Goal: Transaction & Acquisition: Purchase product/service

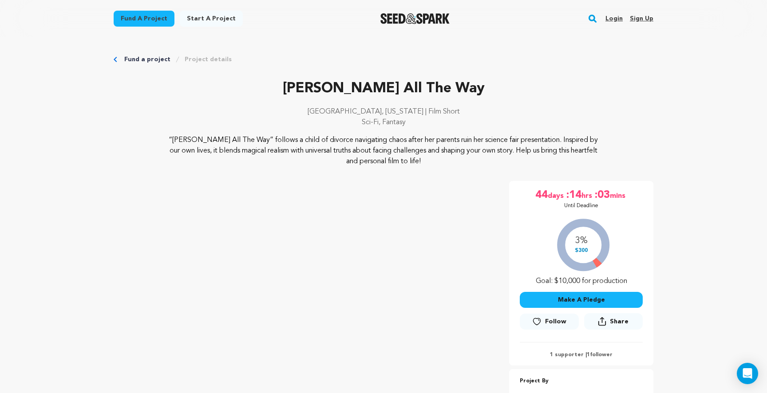
scroll to position [2707, 0]
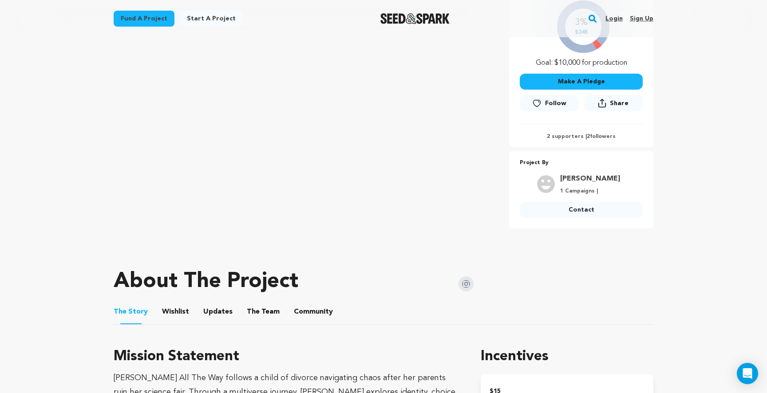
scroll to position [197, 0]
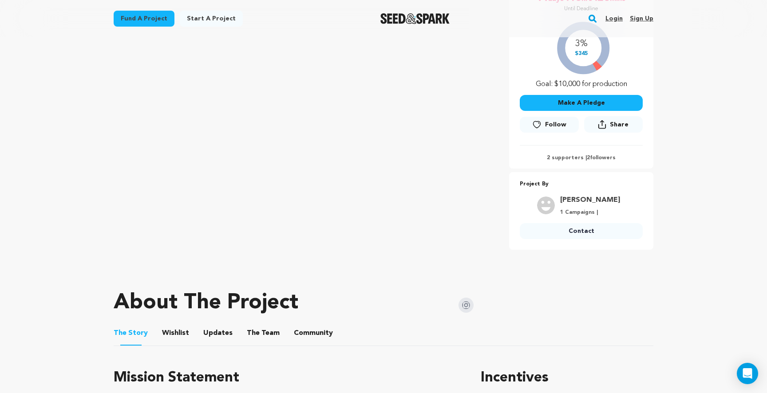
click at [303, 341] on button "Community" at bounding box center [313, 335] width 21 height 21
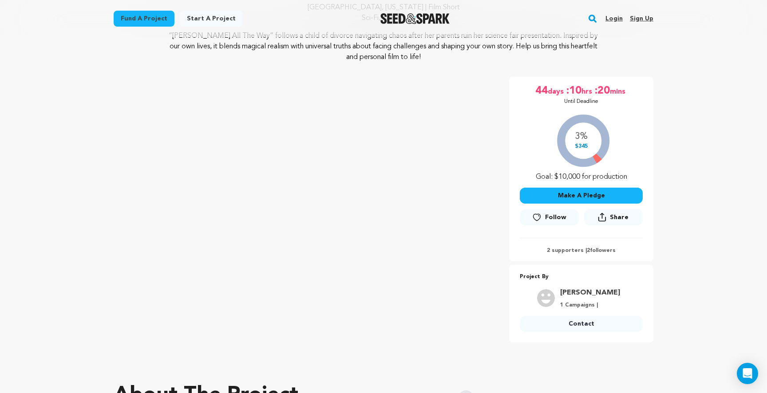
scroll to position [79, 0]
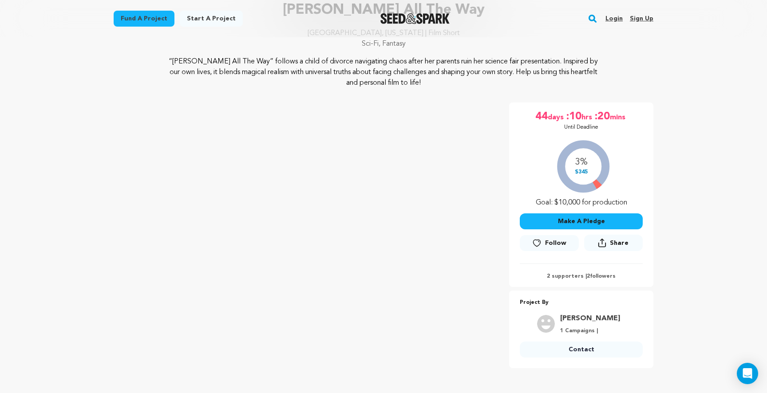
drag, startPoint x: 577, startPoint y: 170, endPoint x: 591, endPoint y: 170, distance: 13.8
click at [591, 170] on div "3% $345 Goal: $10,000 for production" at bounding box center [581, 172] width 123 height 74
drag, startPoint x: 591, startPoint y: 170, endPoint x: 576, endPoint y: 170, distance: 14.2
click at [576, 170] on div "3% $345 Goal: $10,000 for production" at bounding box center [581, 172] width 123 height 74
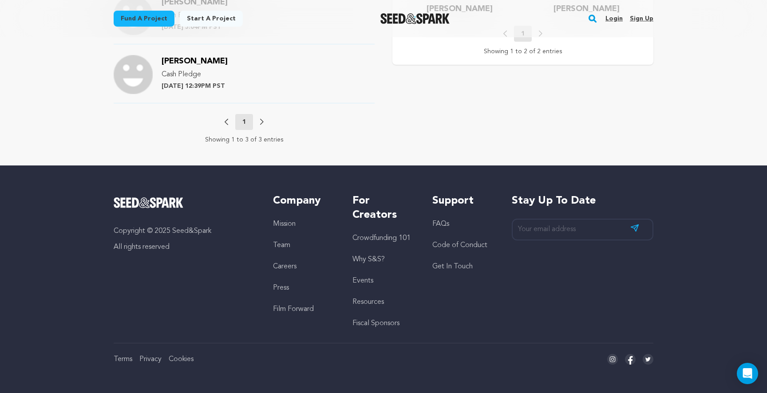
scroll to position [659, 0]
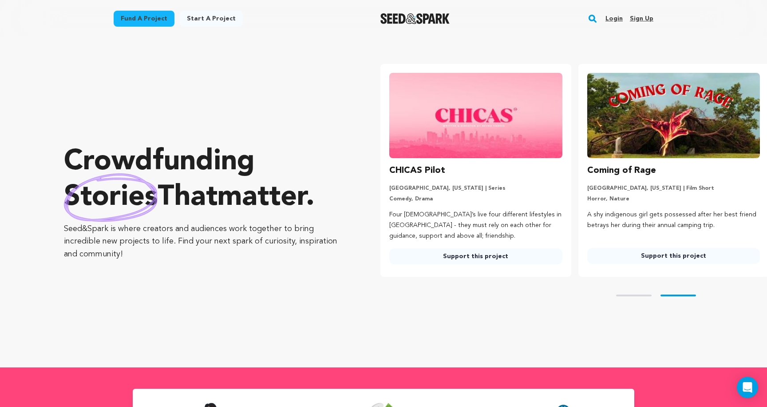
scroll to position [0, 205]
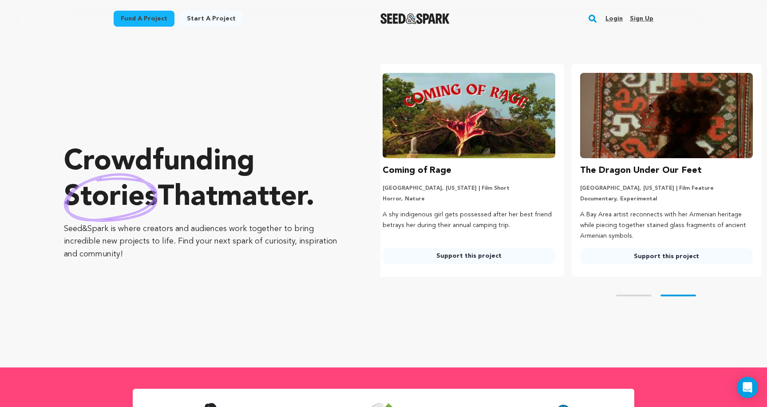
click at [614, 17] on link "Login" at bounding box center [614, 19] width 17 height 14
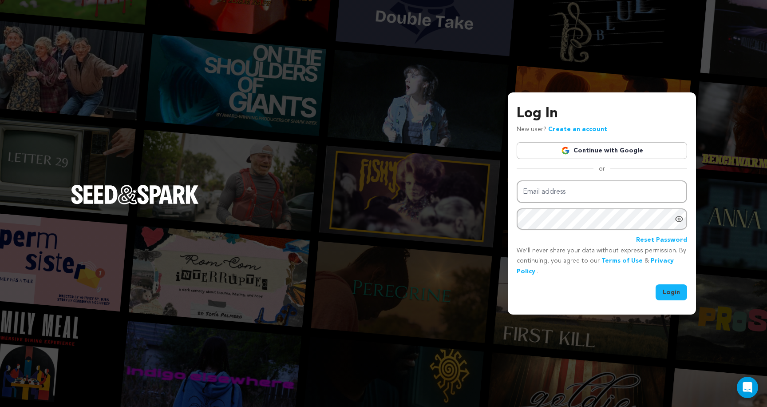
click at [578, 149] on link "Continue with Google" at bounding box center [602, 150] width 171 height 17
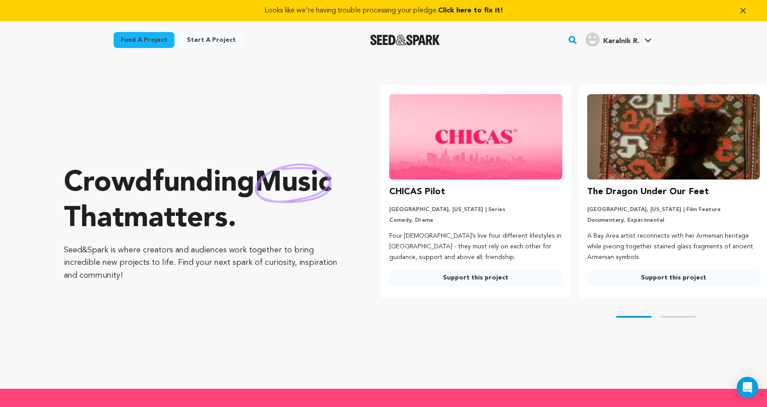
click at [465, 12] on span "Click here to fix it!" at bounding box center [470, 10] width 65 height 7
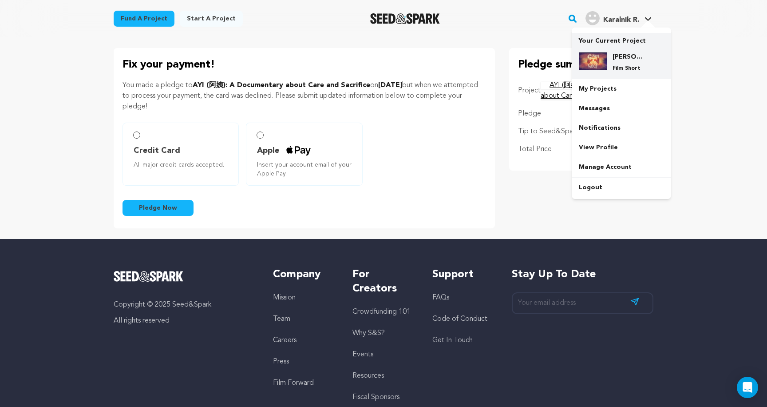
click at [627, 56] on h4 "[PERSON_NAME] All The Way" at bounding box center [629, 56] width 32 height 9
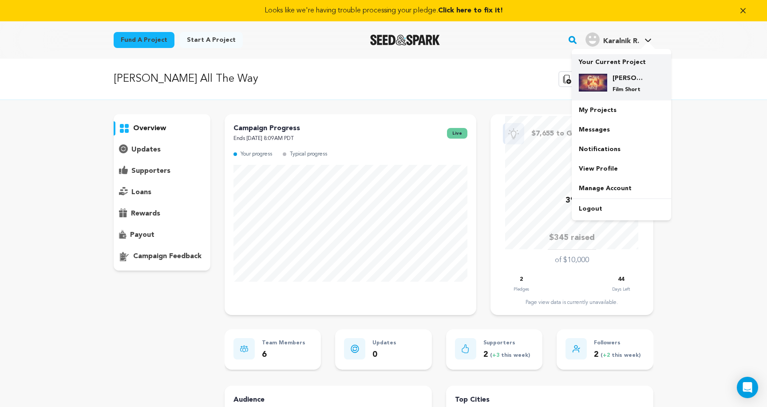
click at [624, 82] on h4 "[PERSON_NAME] All The Way" at bounding box center [629, 78] width 32 height 9
click at [604, 110] on link "My Projects" at bounding box center [621, 110] width 99 height 20
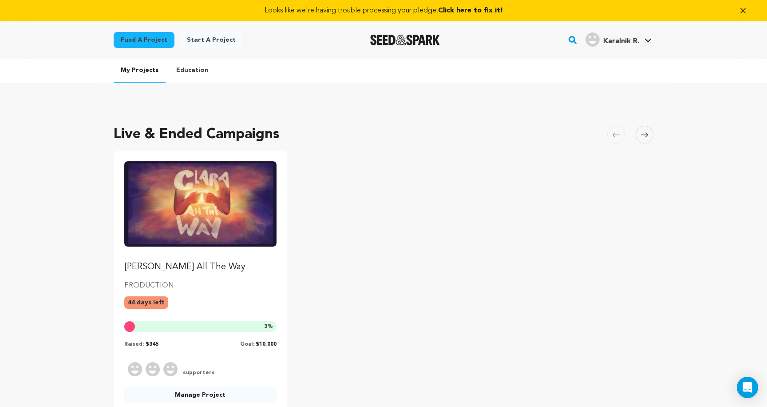
click at [181, 241] on img "Fund Clara All The Way" at bounding box center [200, 203] width 152 height 85
